Goal: Information Seeking & Learning: Learn about a topic

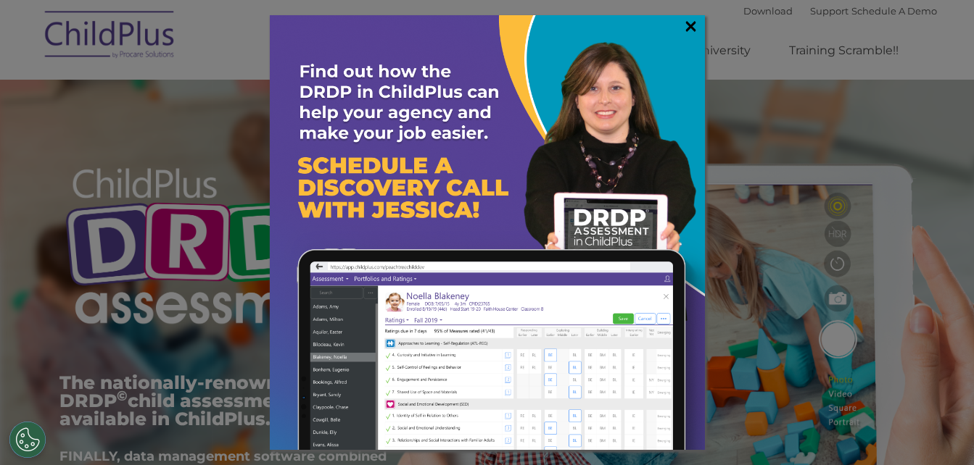
click at [691, 25] on link "×" at bounding box center [690, 26] width 17 height 15
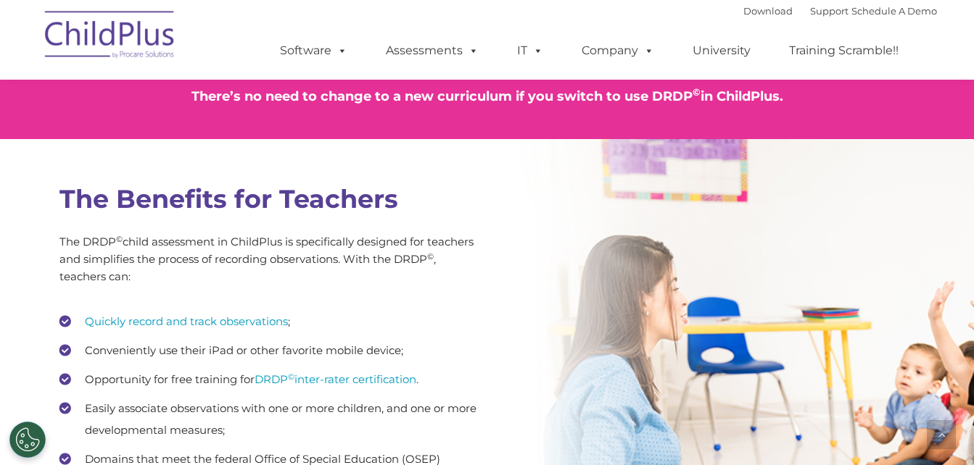
scroll to position [1855, 0]
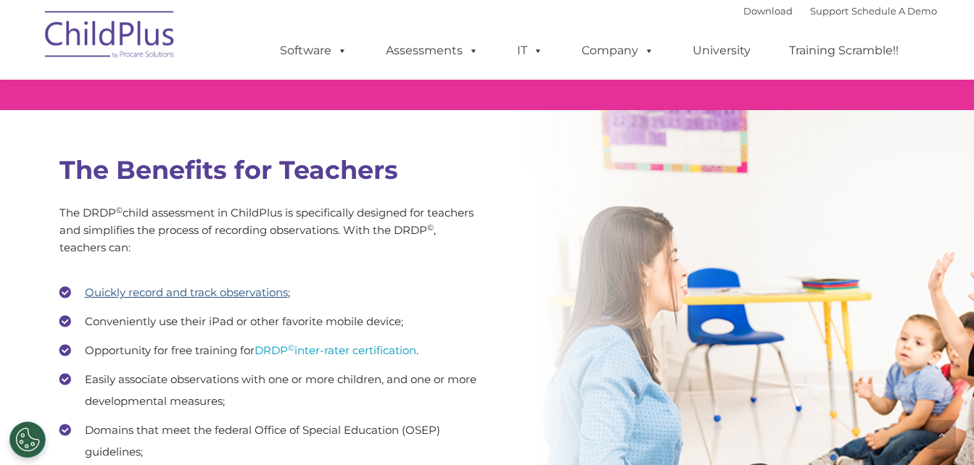
click at [225, 290] on link "Quickly record and track observations" at bounding box center [186, 293] width 203 height 14
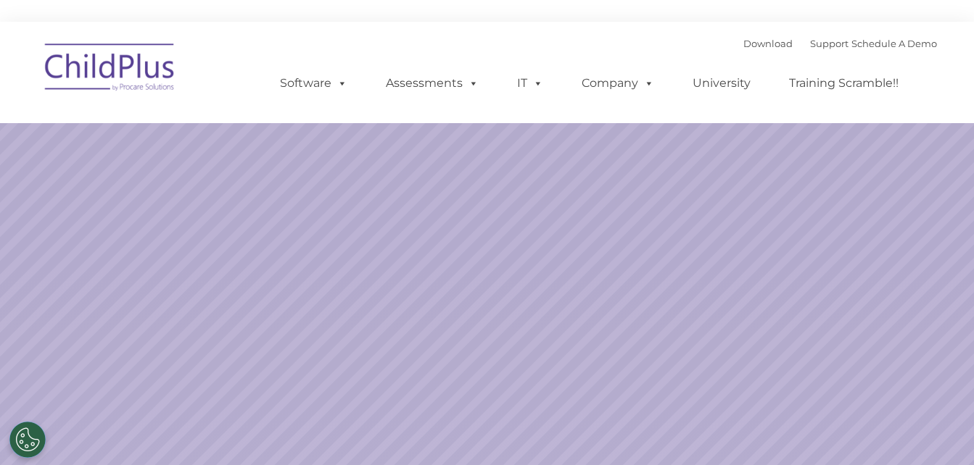
select select "MEDIUM"
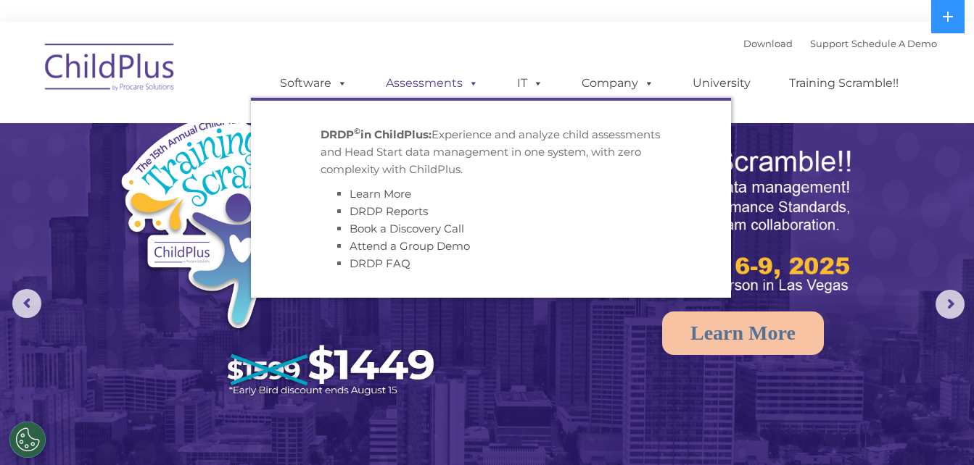
click at [435, 83] on link "Assessments" at bounding box center [432, 83] width 122 height 29
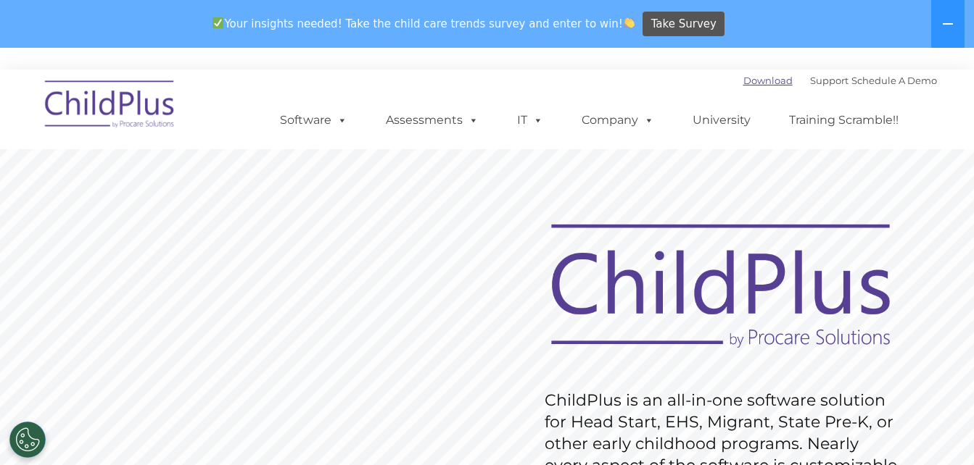
click at [747, 82] on link "Download" at bounding box center [767, 81] width 49 height 12
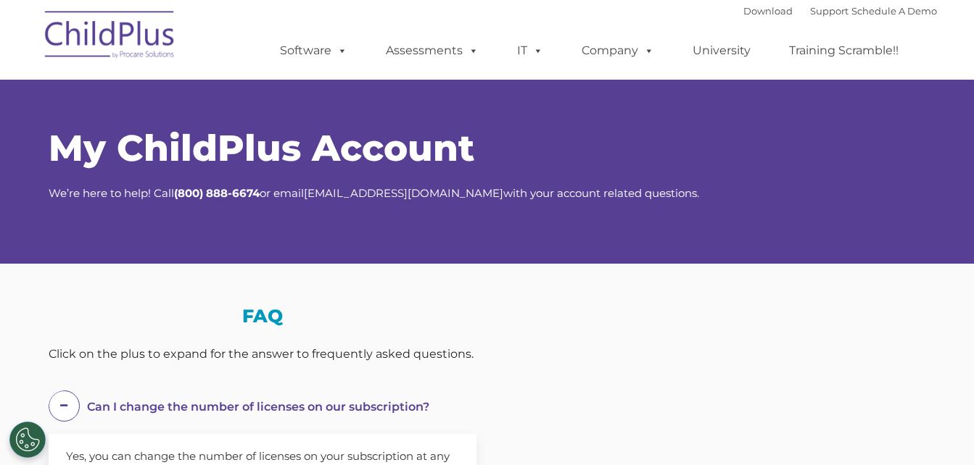
select select "MEDIUM"
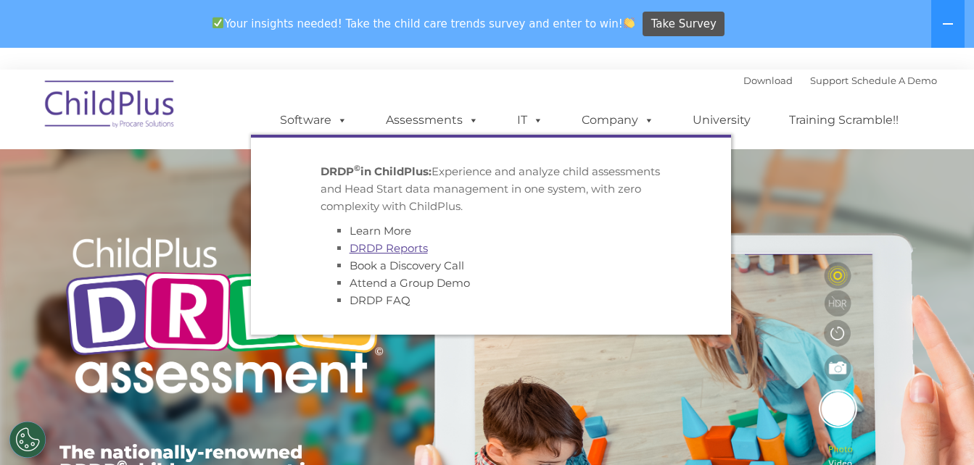
click at [397, 246] on link "DRDP Reports" at bounding box center [388, 248] width 78 height 14
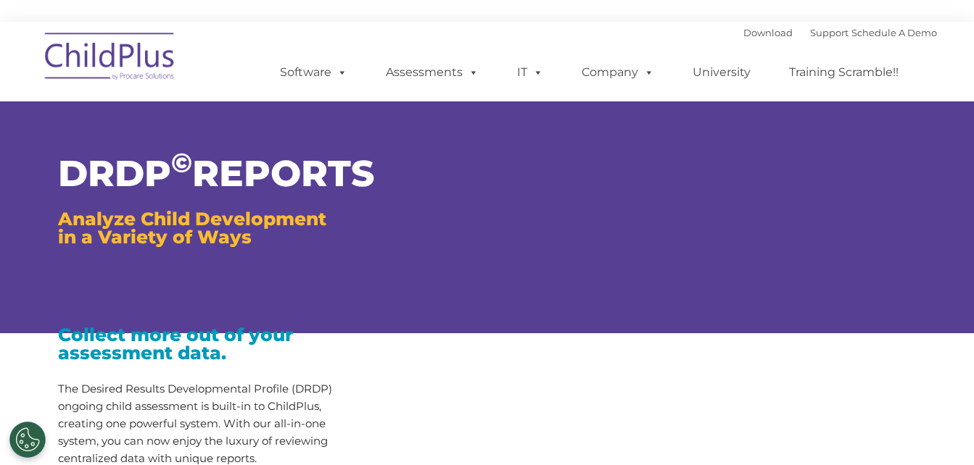
type input ""
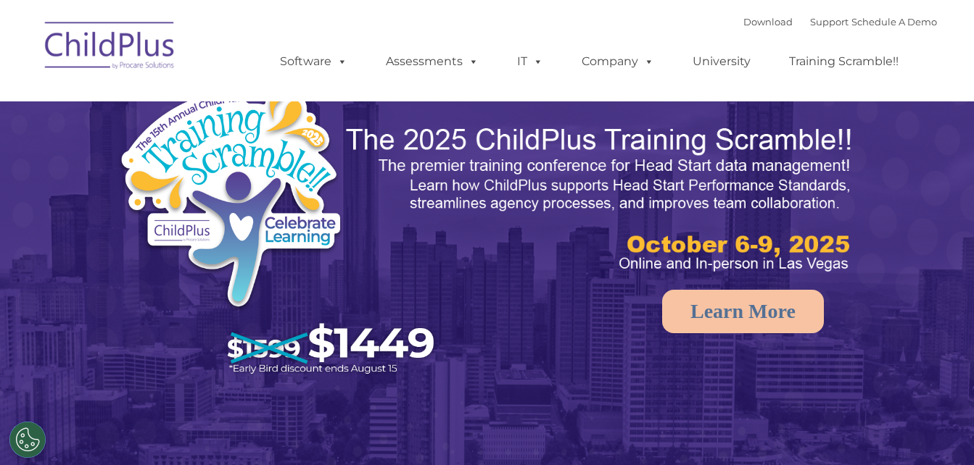
select select "MEDIUM"
